Goal: Use online tool/utility: Utilize a website feature to perform a specific function

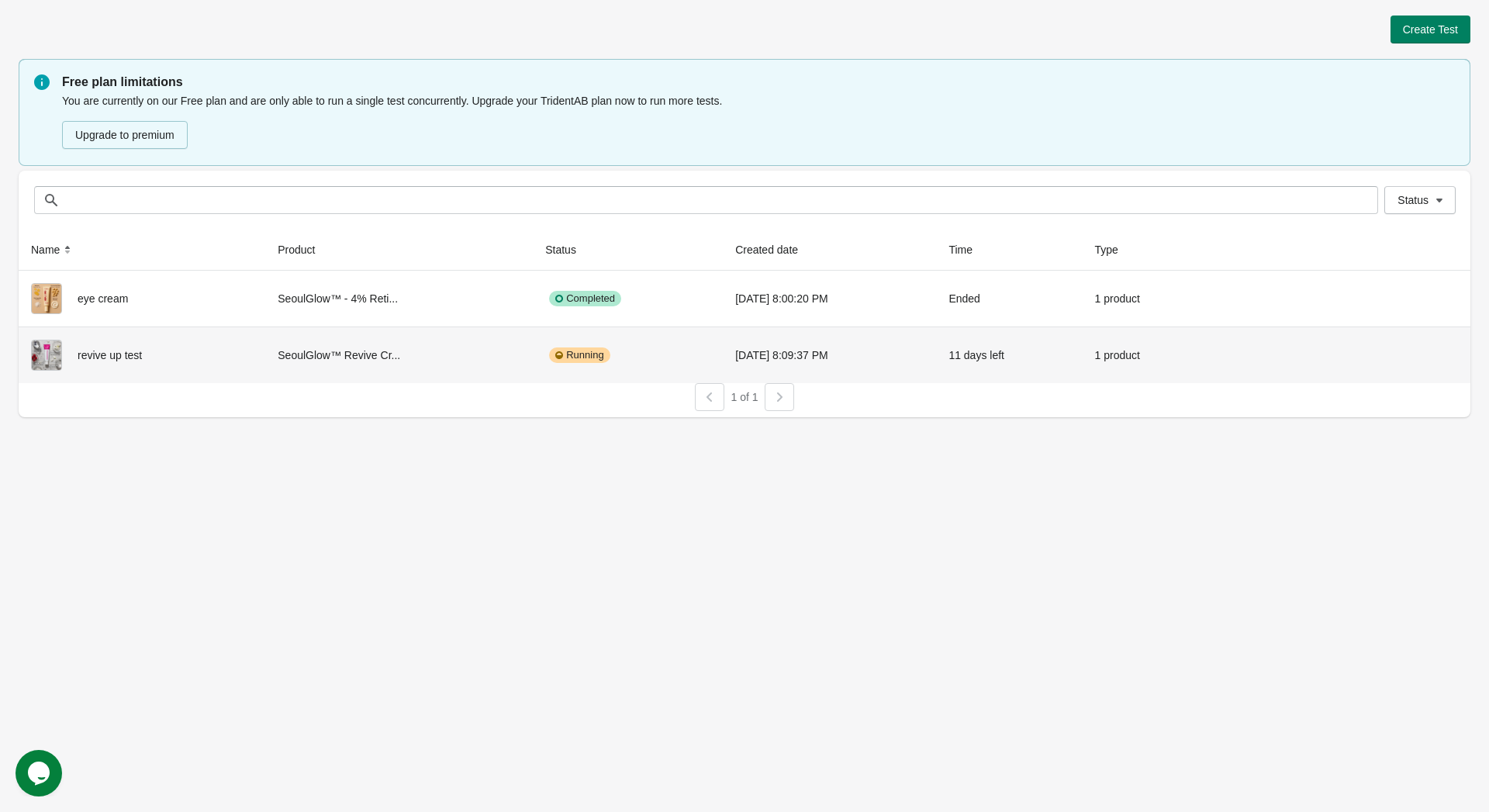
click at [1380, 352] on button "View results" at bounding box center [1376, 354] width 58 height 13
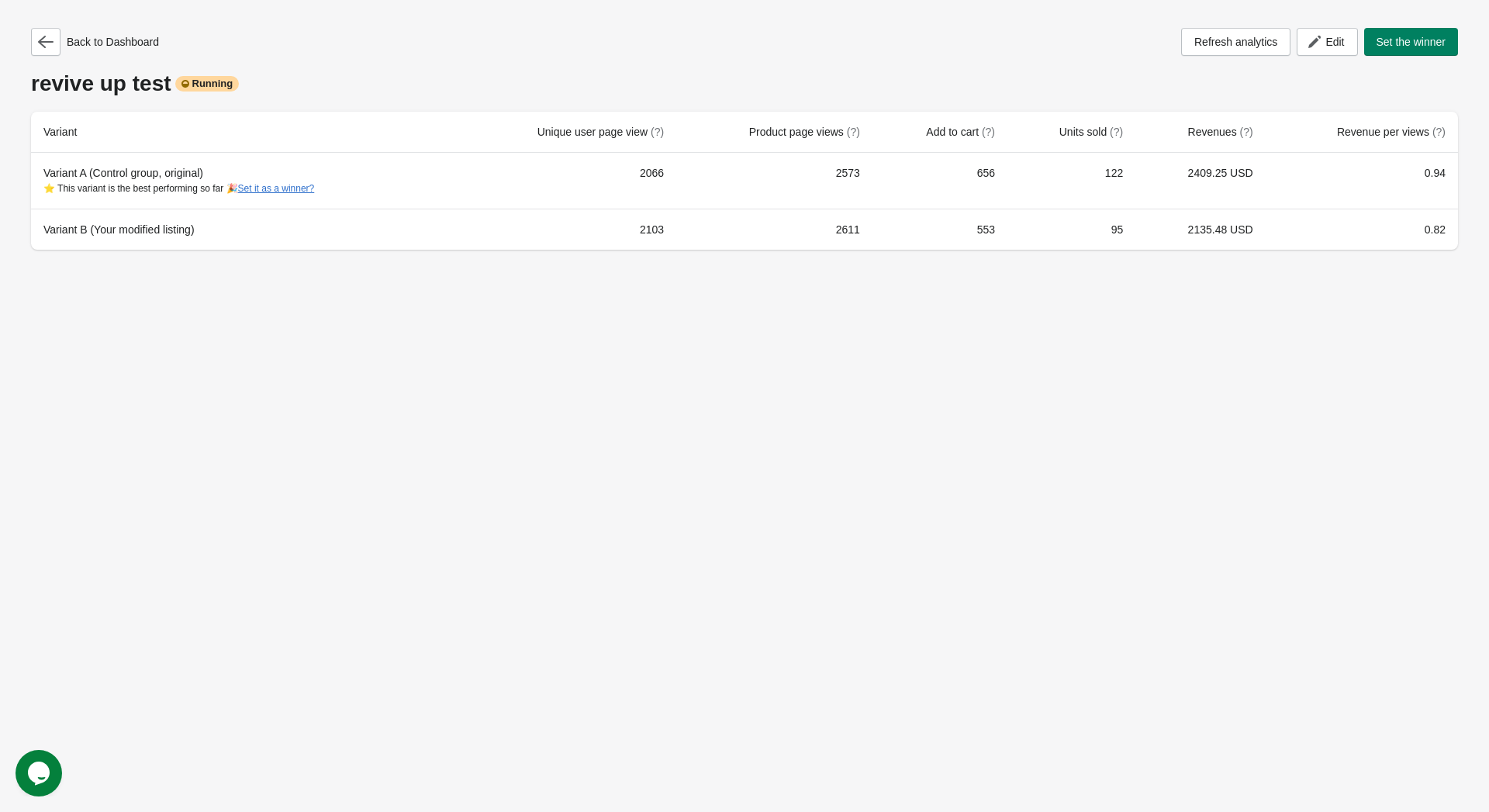
click at [1417, 46] on span "Set the winner" at bounding box center [1411, 42] width 70 height 13
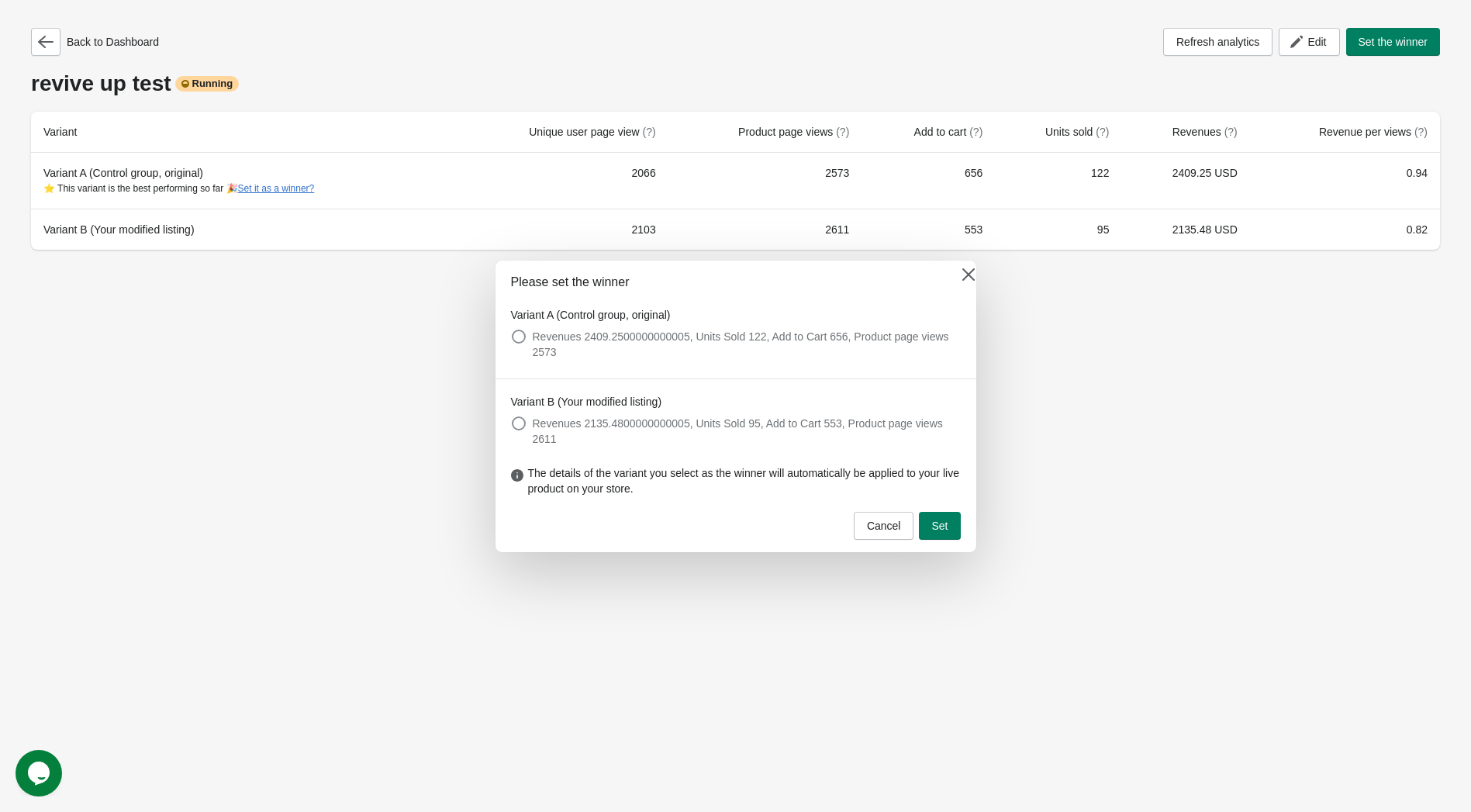
click at [941, 525] on button "Set" at bounding box center [940, 526] width 41 height 28
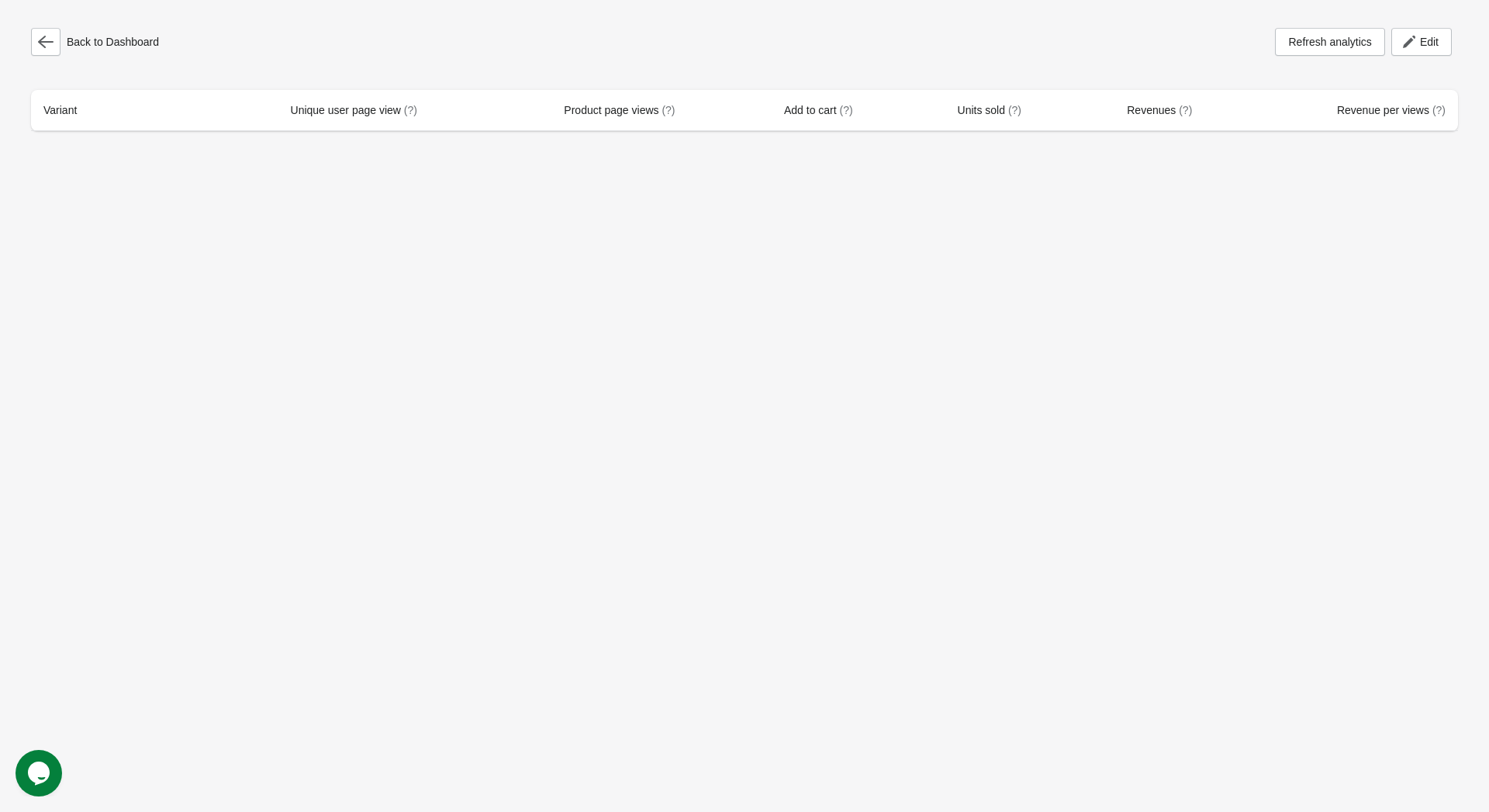
click at [56, 41] on button "button" at bounding box center [45, 42] width 29 height 28
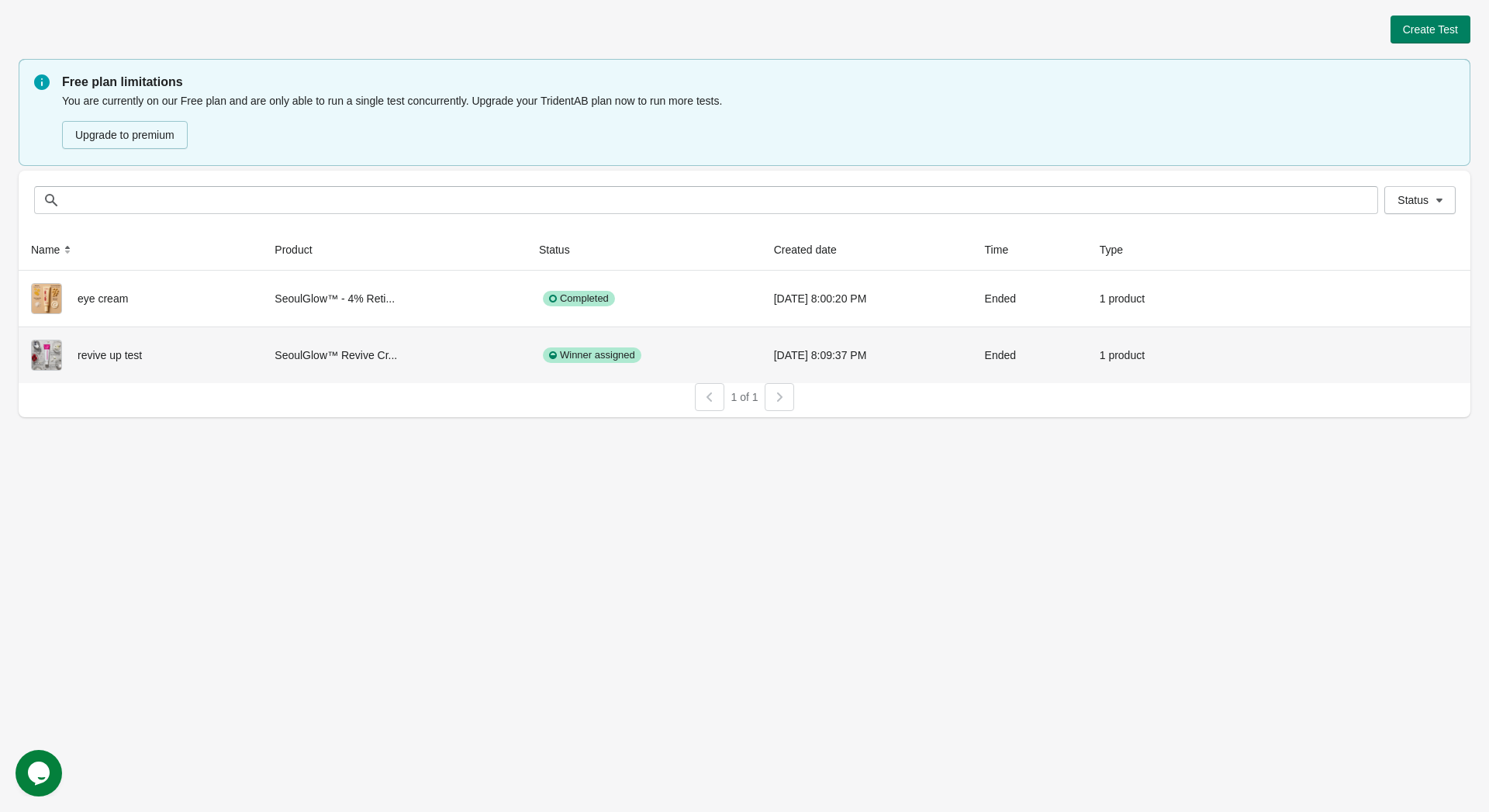
click at [1354, 345] on div "View results" at bounding box center [1342, 354] width 233 height 28
click at [1357, 352] on button "View results" at bounding box center [1376, 354] width 58 height 13
